Goal: Transaction & Acquisition: Purchase product/service

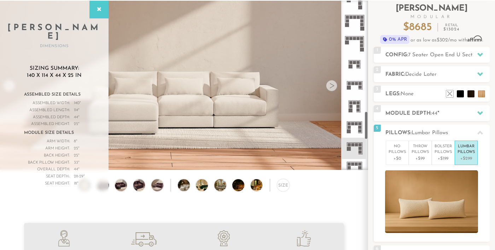
scroll to position [659, 0]
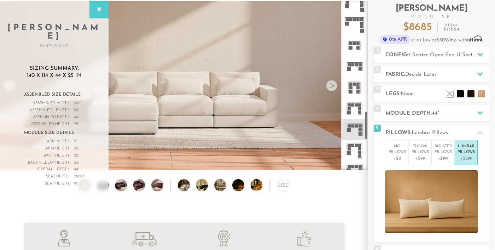
click at [351, 145] on rect at bounding box center [349, 145] width 3 height 3
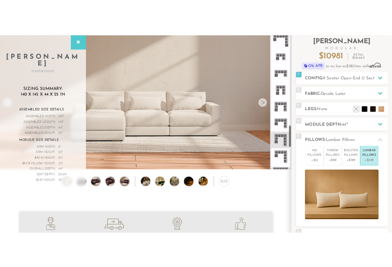
scroll to position [677, 0]
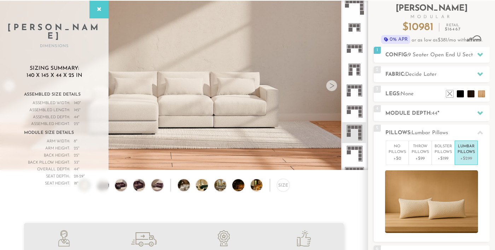
click at [352, 132] on icon at bounding box center [354, 132] width 21 height 21
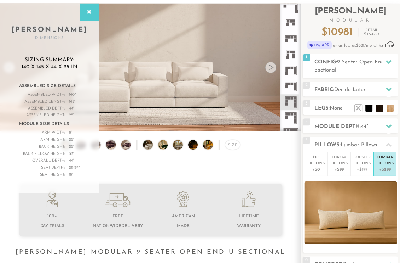
scroll to position [7255, 400]
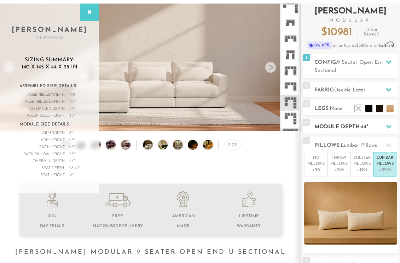
click at [329, 125] on h2 "Module Depth: 44 "" at bounding box center [357, 127] width 84 height 8
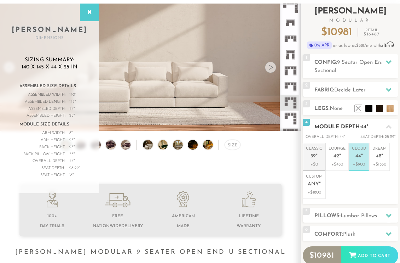
click at [313, 152] on p "Classic 39 "" at bounding box center [314, 153] width 16 height 15
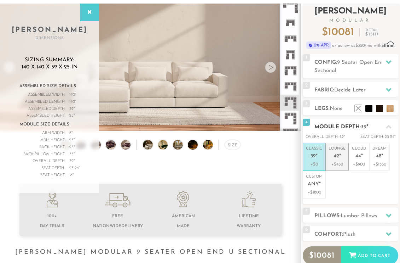
click at [332, 154] on p "Lounge 42 "" at bounding box center [337, 153] width 17 height 15
click at [313, 154] on span "39" at bounding box center [313, 156] width 5 height 6
click at [334, 67] on h2 "Config: 9 Seater Open End U Sectional" at bounding box center [357, 66] width 84 height 16
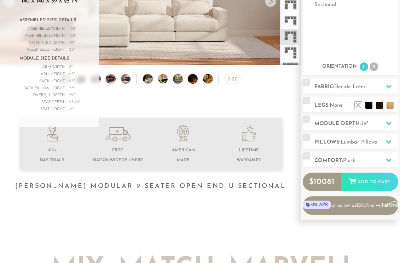
scroll to position [107, 0]
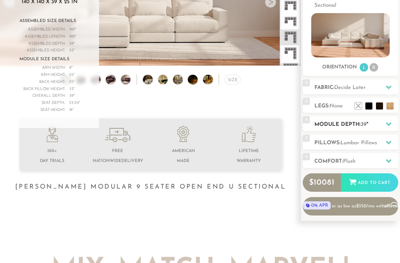
click at [318, 121] on h2 "Module Depth: 39 "" at bounding box center [357, 124] width 84 height 8
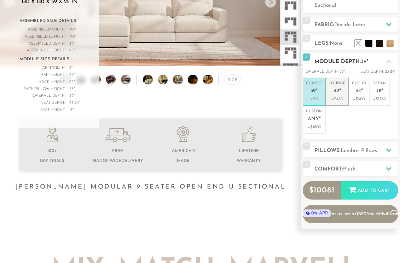
click at [333, 95] on p "Lounge 42 "" at bounding box center [337, 88] width 17 height 15
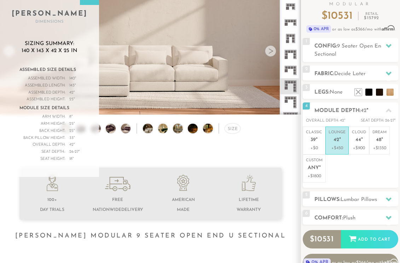
scroll to position [44, 0]
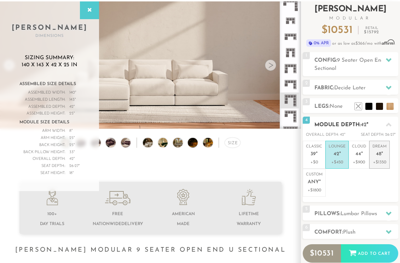
click at [378, 149] on p "Dream 48 "" at bounding box center [380, 151] width 14 height 15
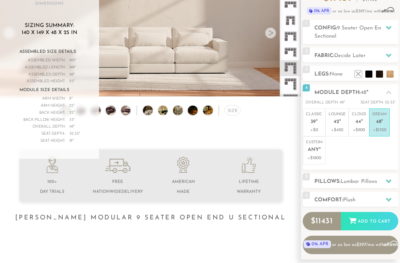
scroll to position [82, 0]
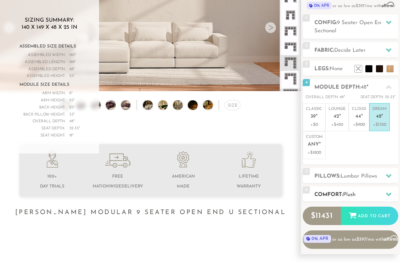
click at [337, 190] on h2 "Comfort: the Plush" at bounding box center [357, 194] width 84 height 8
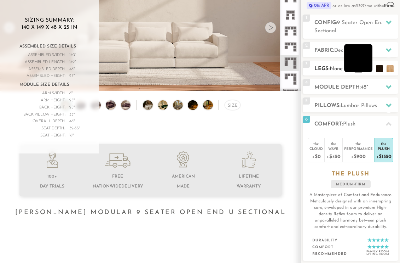
click at [369, 67] on li at bounding box center [358, 58] width 28 height 28
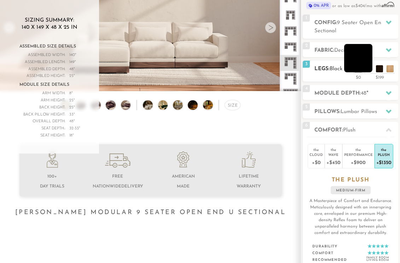
click at [367, 69] on li at bounding box center [358, 58] width 28 height 28
click at [379, 68] on li at bounding box center [369, 58] width 28 height 28
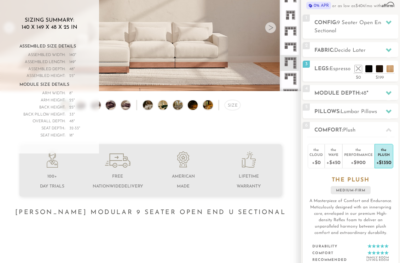
scroll to position [0, 0]
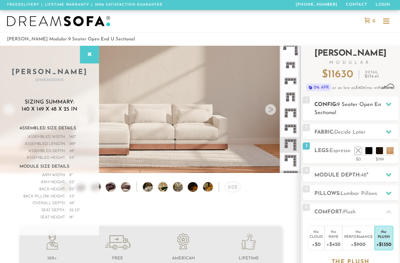
click at [365, 107] on span "9 Seater Open End U Sectional" at bounding box center [352, 108] width 75 height 13
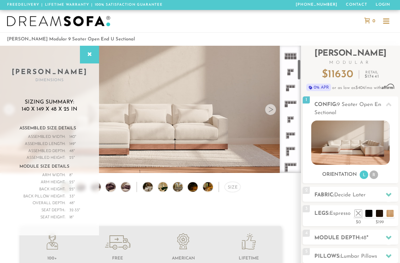
scroll to position [81, 0]
click at [292, 135] on icon at bounding box center [291, 132] width 16 height 16
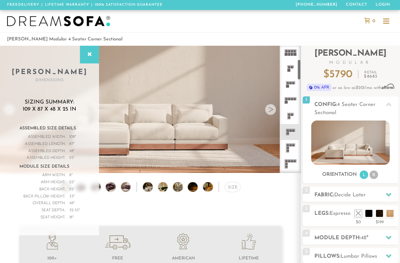
click at [285, 149] on icon at bounding box center [291, 148] width 16 height 16
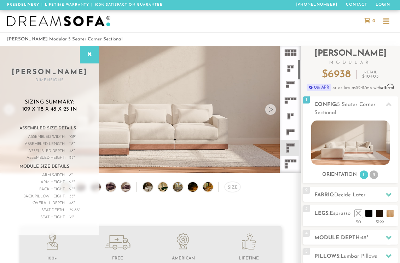
click at [285, 131] on icon at bounding box center [291, 132] width 16 height 16
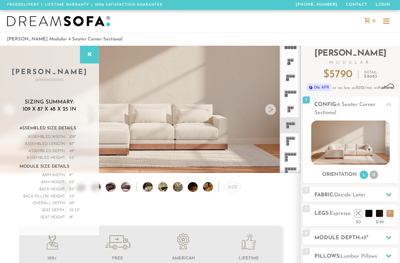
click at [291, 141] on icon at bounding box center [291, 141] width 16 height 16
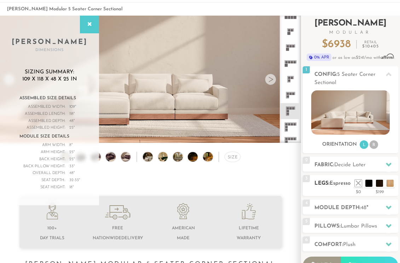
scroll to position [30, 0]
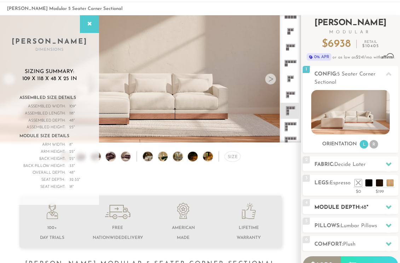
click at [332, 206] on h2 "Module Depth: 48 "" at bounding box center [357, 207] width 84 height 8
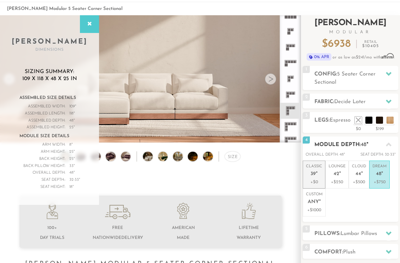
click at [313, 179] on p "+$0" at bounding box center [314, 182] width 16 height 6
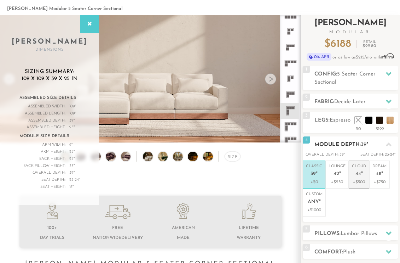
click at [362, 177] on p "Cloud 44 "" at bounding box center [359, 171] width 14 height 15
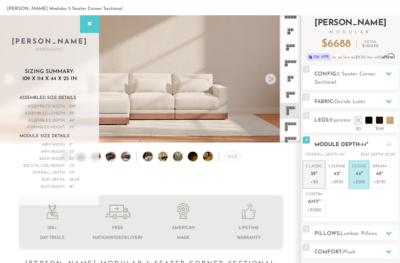
click at [311, 174] on span "39" at bounding box center [313, 174] width 5 height 6
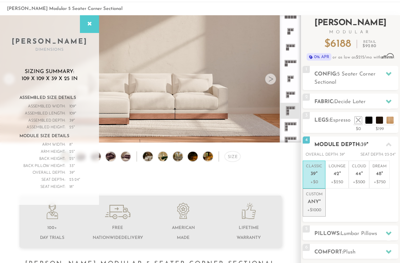
click at [308, 200] on span "Any" at bounding box center [313, 202] width 11 height 6
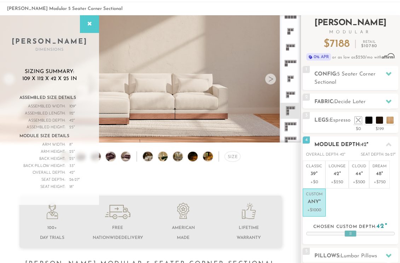
scroll to position [76, 0]
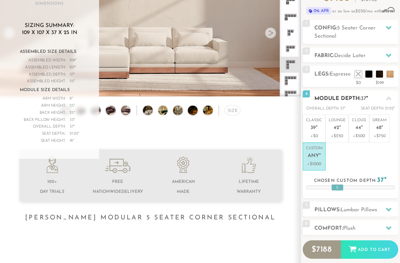
drag, startPoint x: 351, startPoint y: 187, endPoint x: 338, endPoint y: 187, distance: 13.1
click at [338, 187] on div at bounding box center [338, 187] width 12 height 6
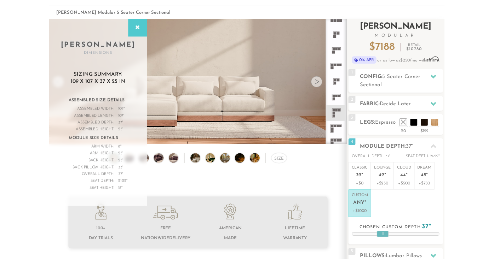
scroll to position [7, 0]
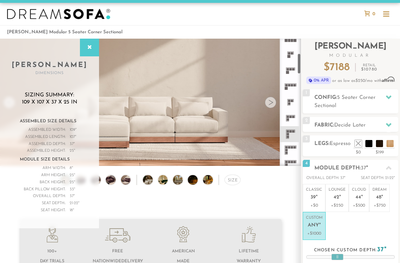
click at [288, 115] on rect at bounding box center [288, 116] width 2 height 2
click at [290, 131] on rect at bounding box center [291, 131] width 2 height 2
click at [0, 0] on icon at bounding box center [0, 0] width 0 height 0
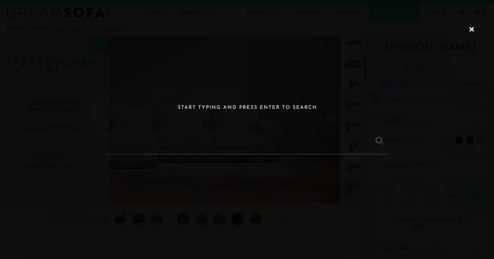
scroll to position [7729, 494]
click at [264, 138] on input "text" at bounding box center [247, 140] width 283 height 28
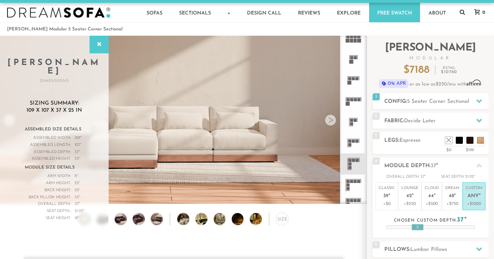
click at [464, 10] on icon at bounding box center [462, 12] width 5 height 5
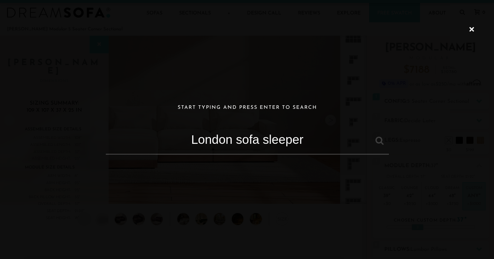
type input "London sofa sleeper"
